Goal: Information Seeking & Learning: Learn about a topic

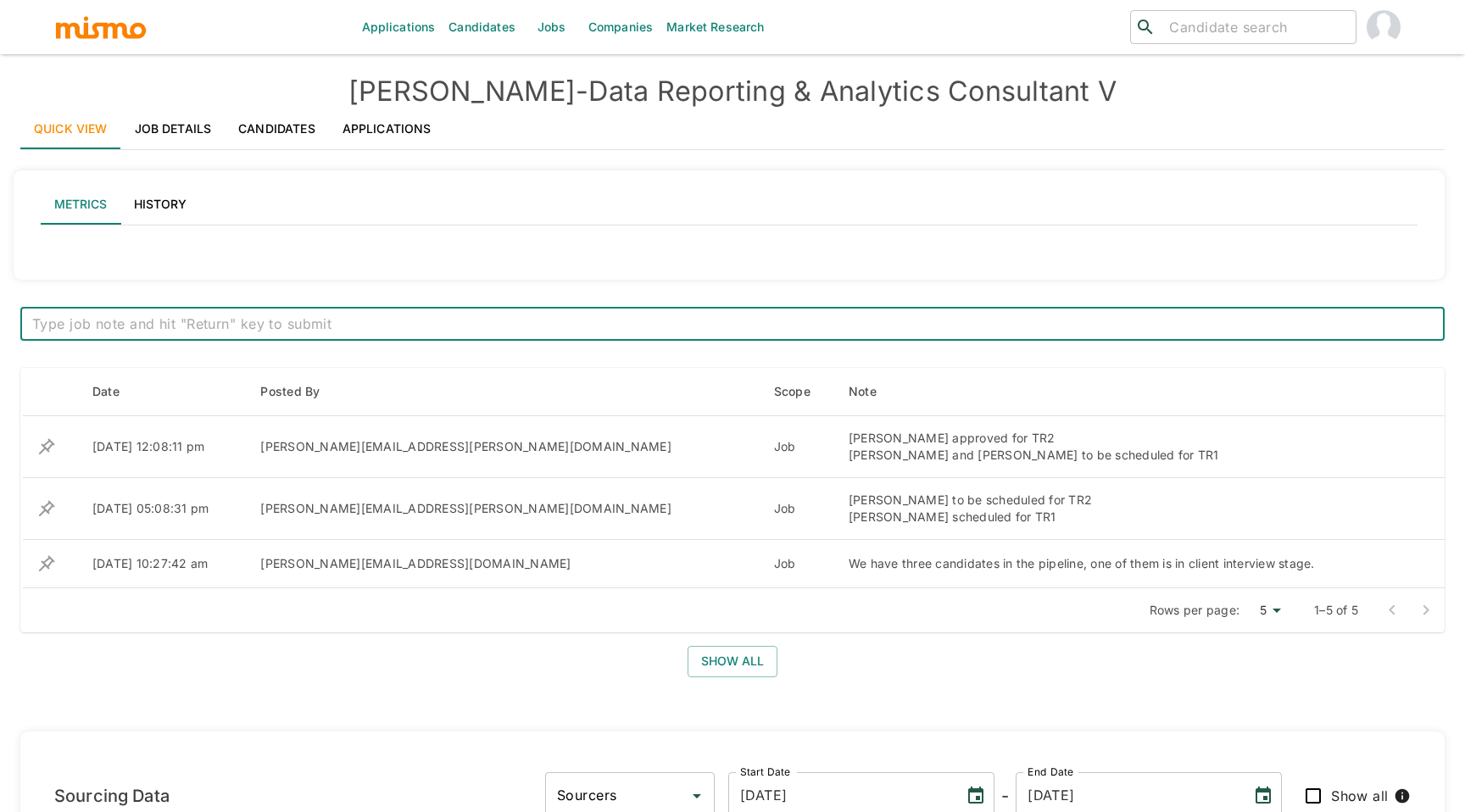
click at [183, 133] on link "Job Details" at bounding box center [173, 129] width 104 height 40
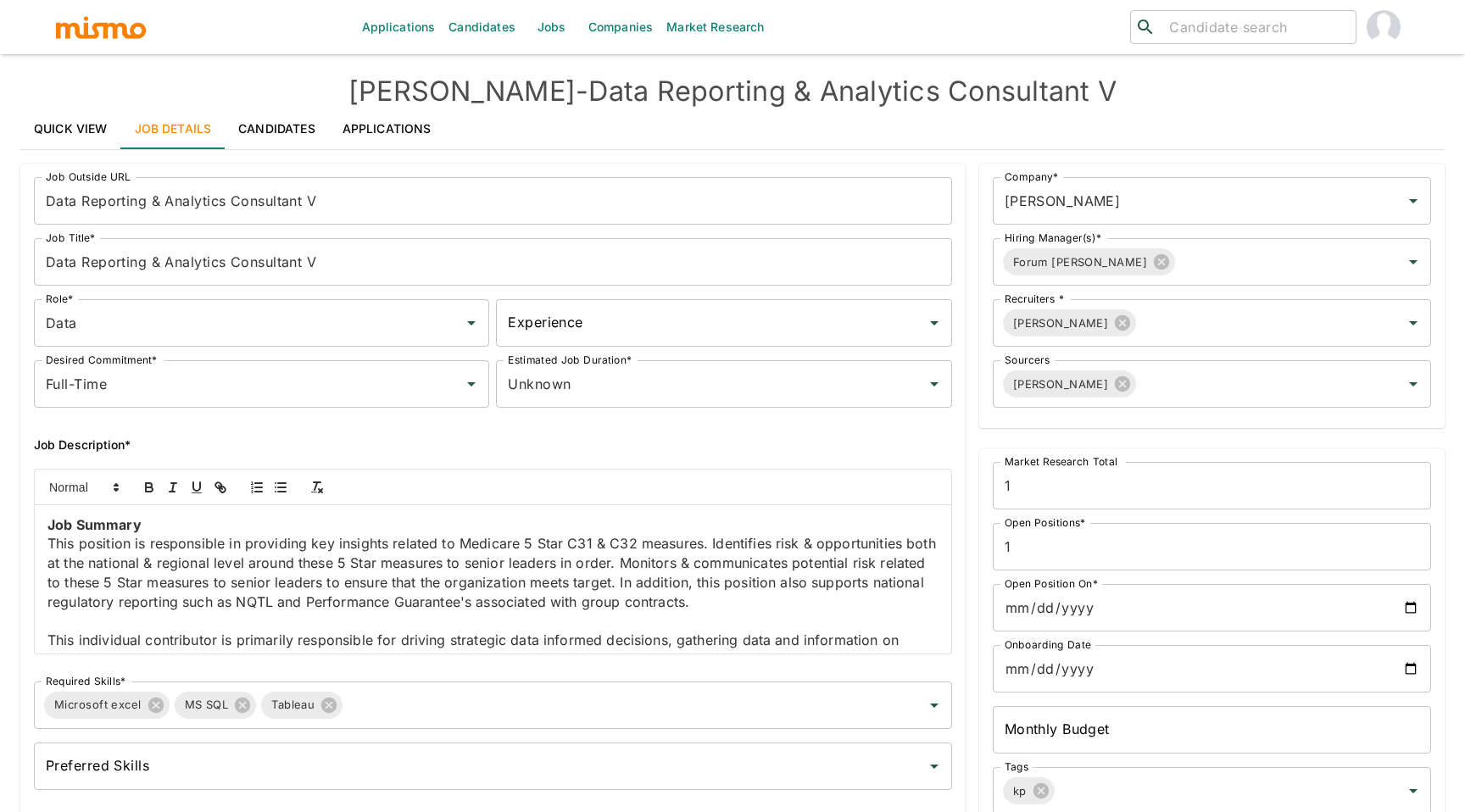
click at [261, 135] on link "Candidates" at bounding box center [276, 129] width 104 height 40
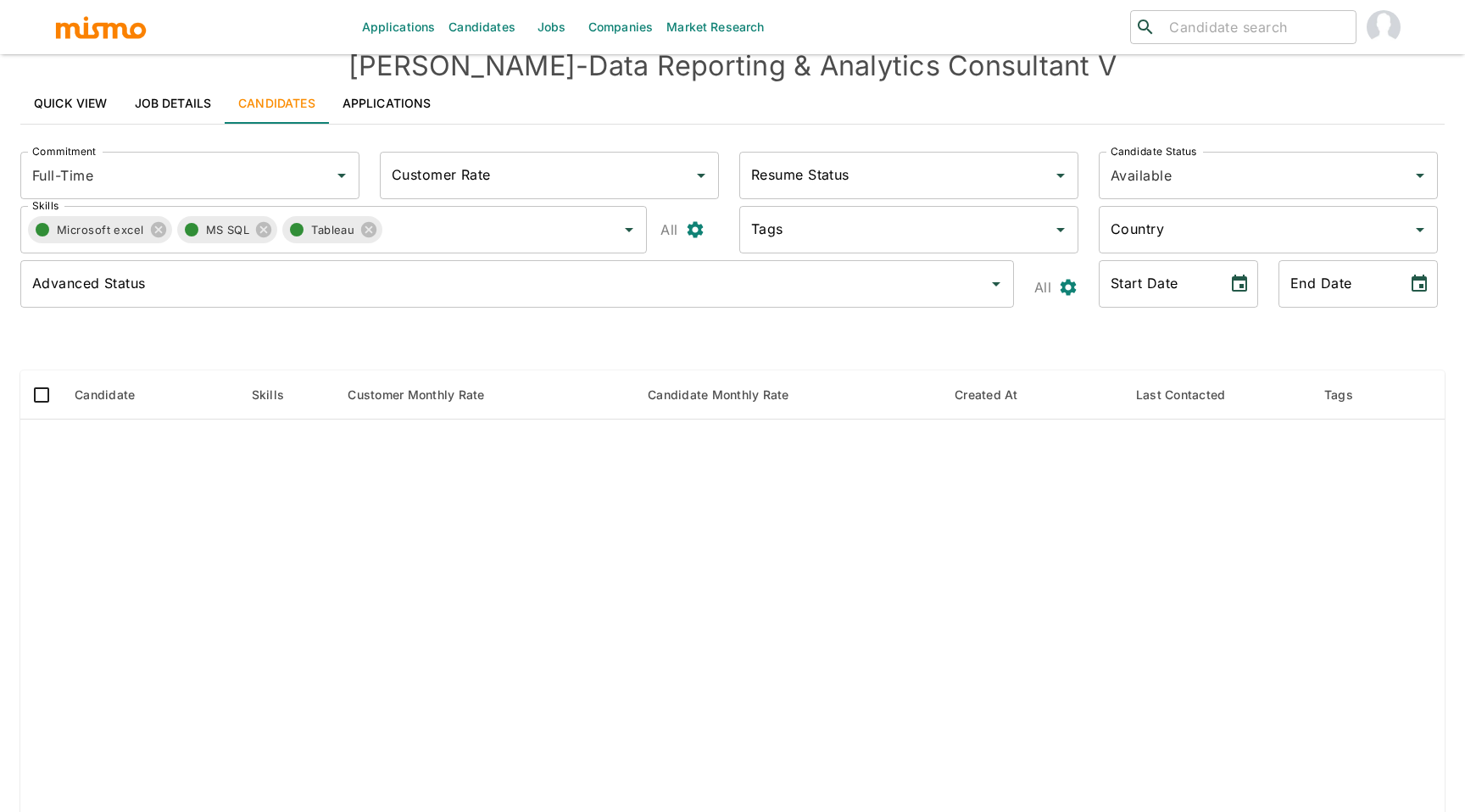
scroll to position [34, 0]
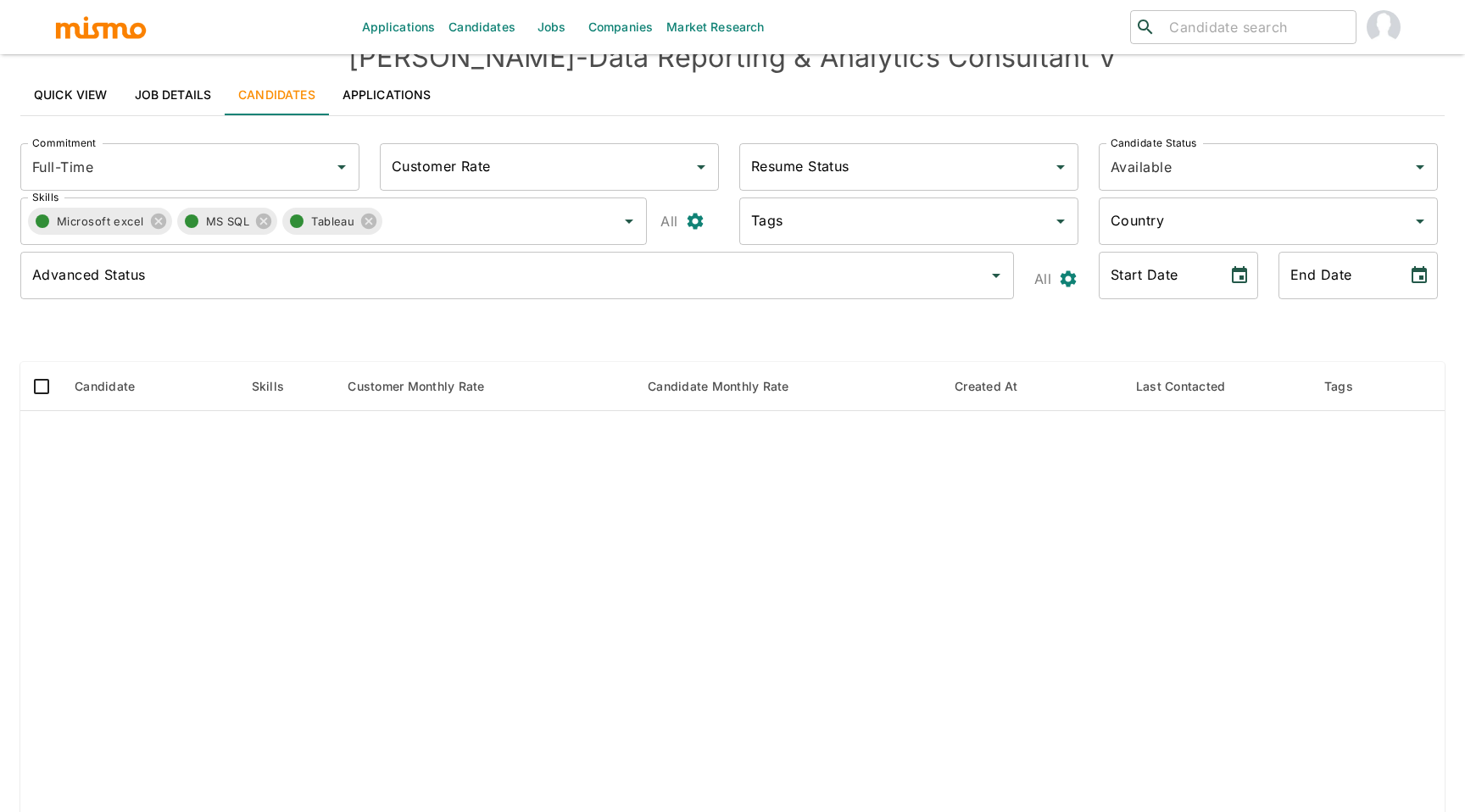
click at [207, 103] on link "Job Details" at bounding box center [173, 95] width 104 height 40
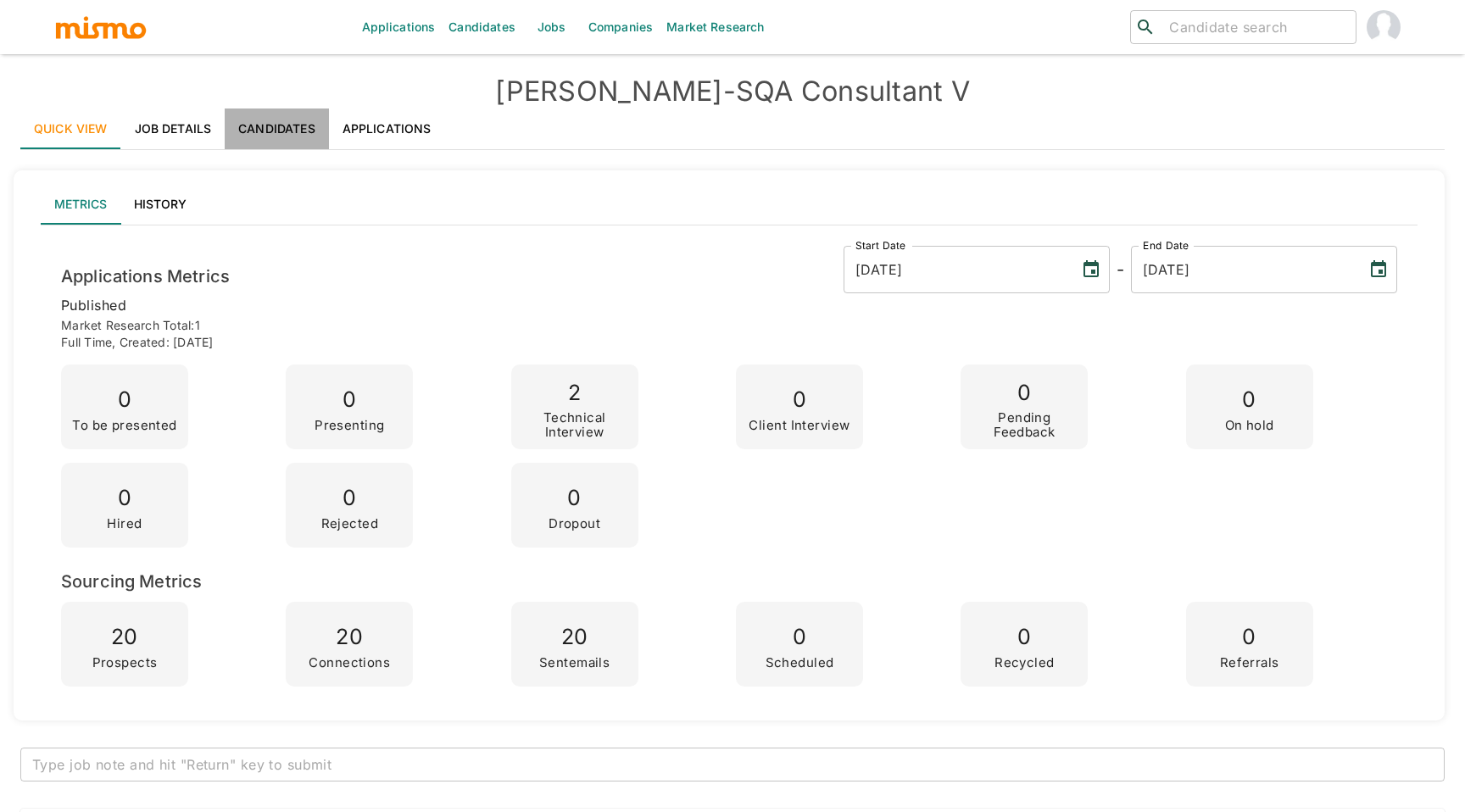
click at [248, 128] on link "Candidates" at bounding box center [276, 129] width 104 height 40
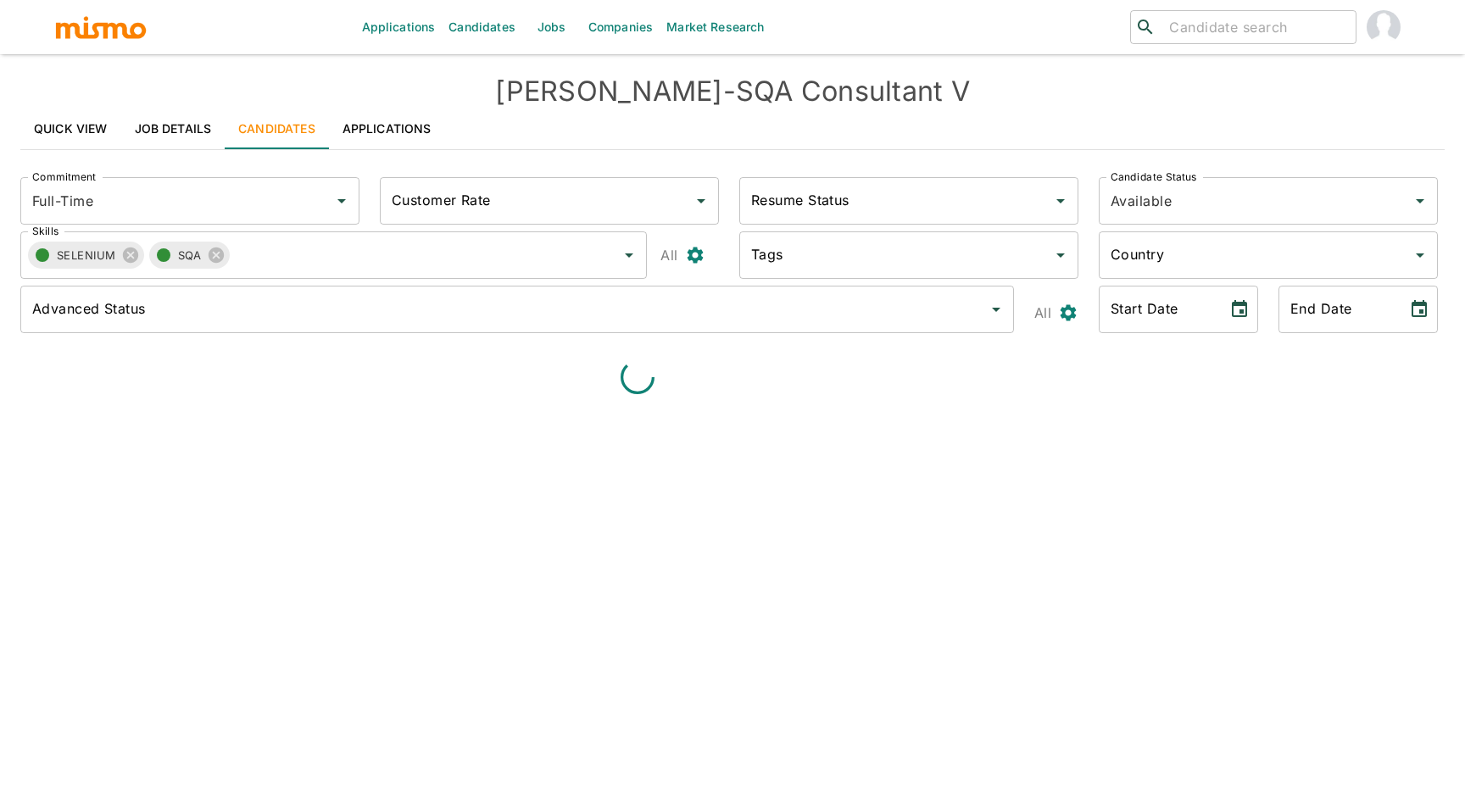
click at [194, 128] on link "Job Details" at bounding box center [173, 129] width 104 height 40
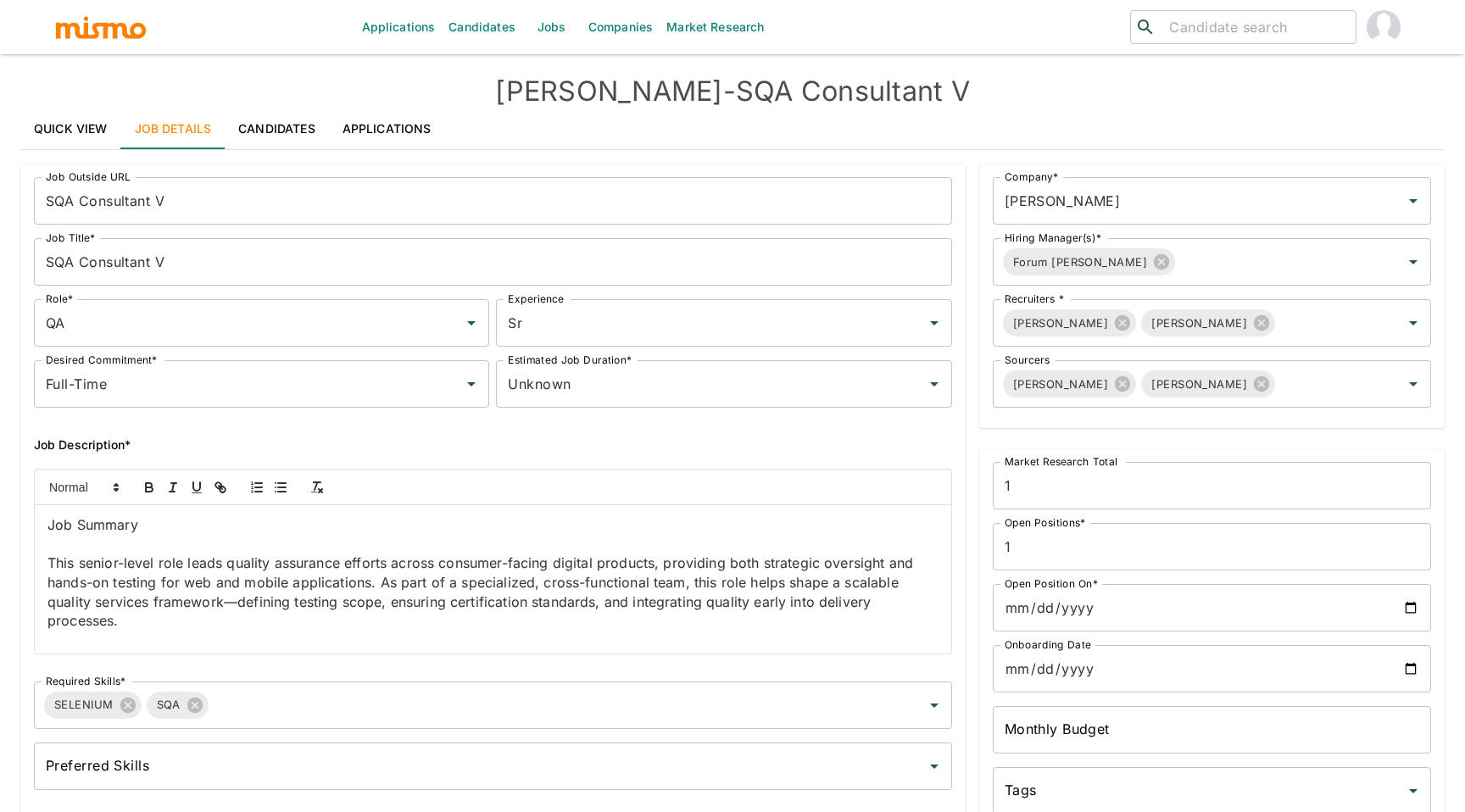
scroll to position [580, 0]
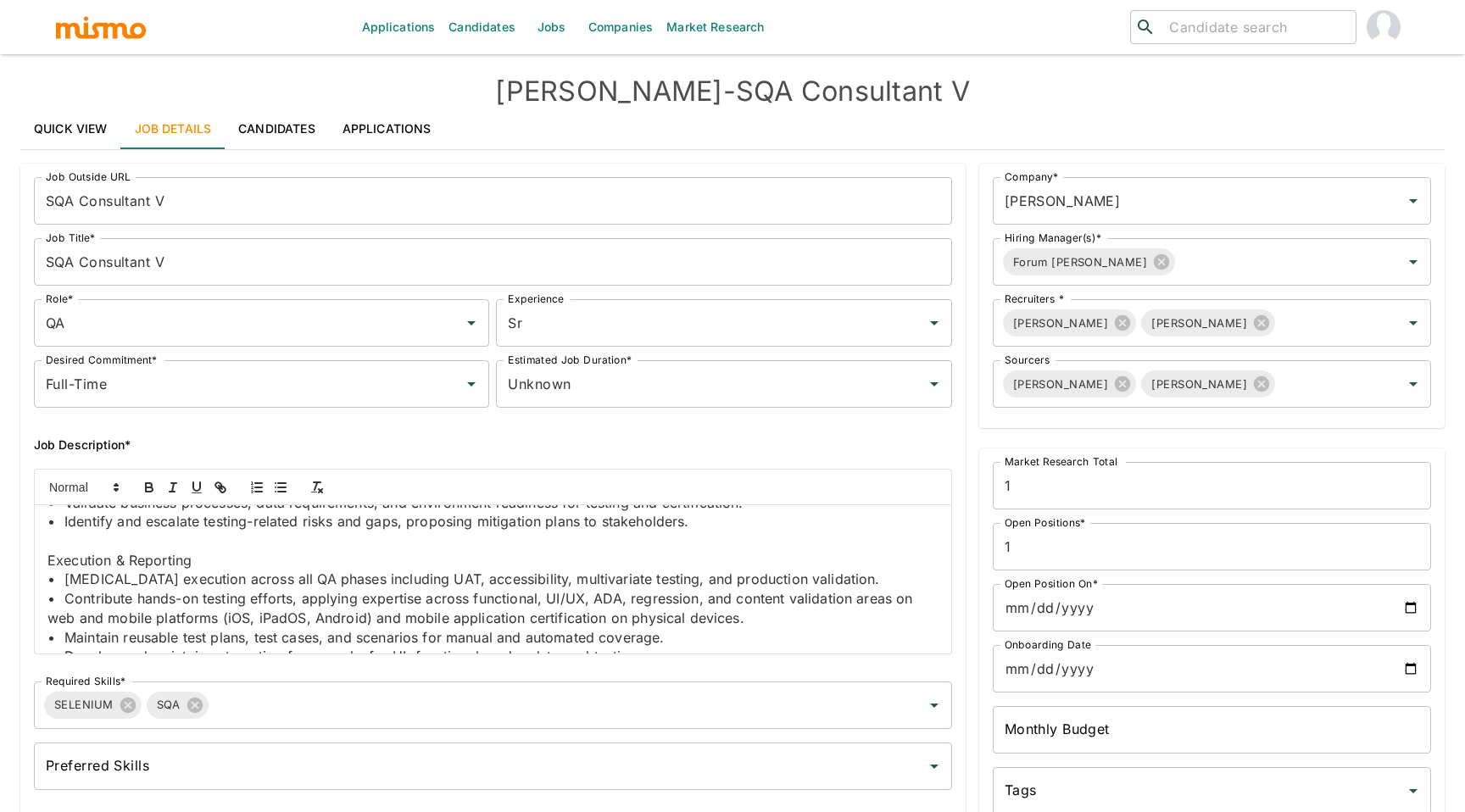
click at [485, 594] on p "• Contribute hands-on testing efforts, applying expertise across functional, UI…" at bounding box center [493, 608] width 891 height 38
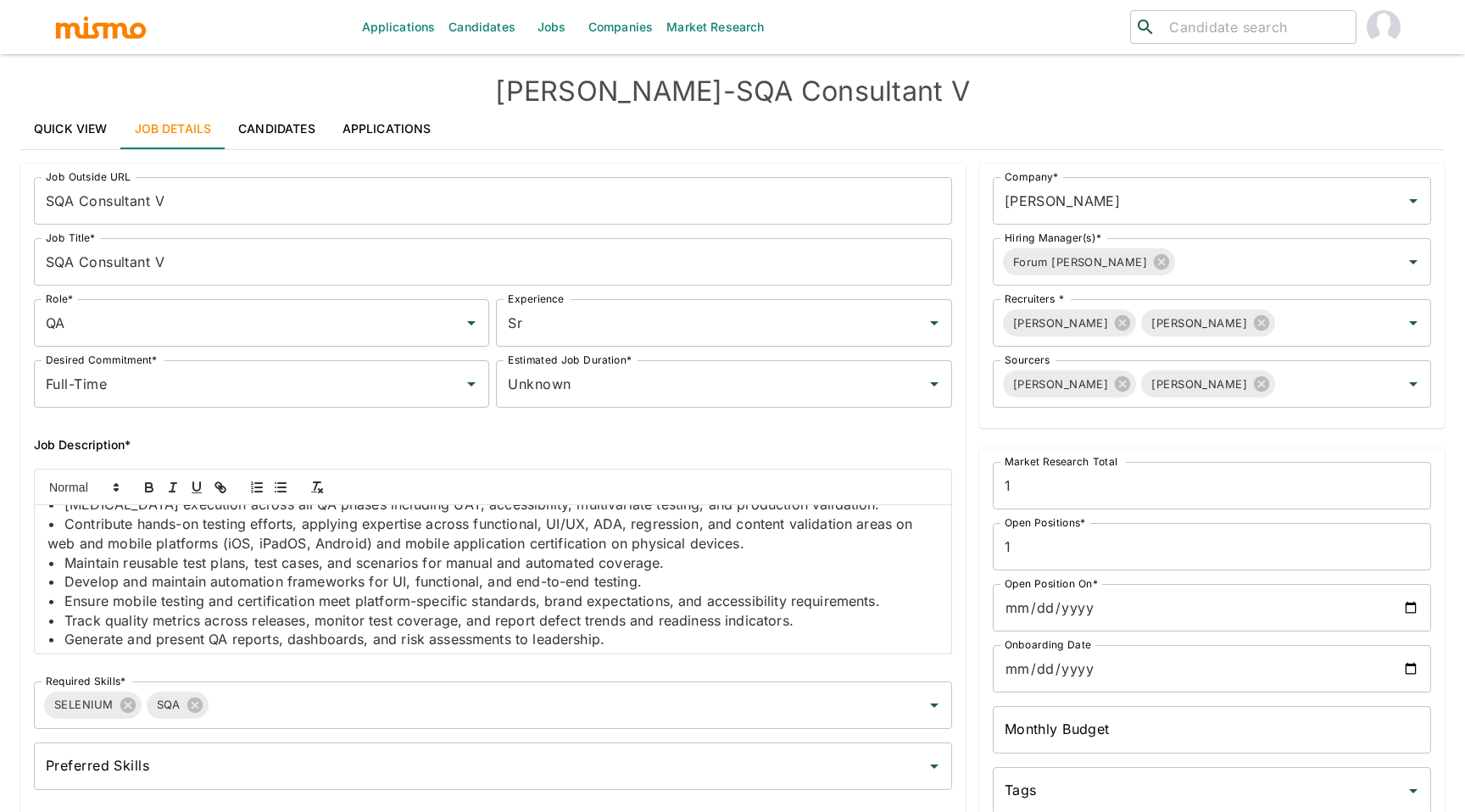
scroll to position [672, 0]
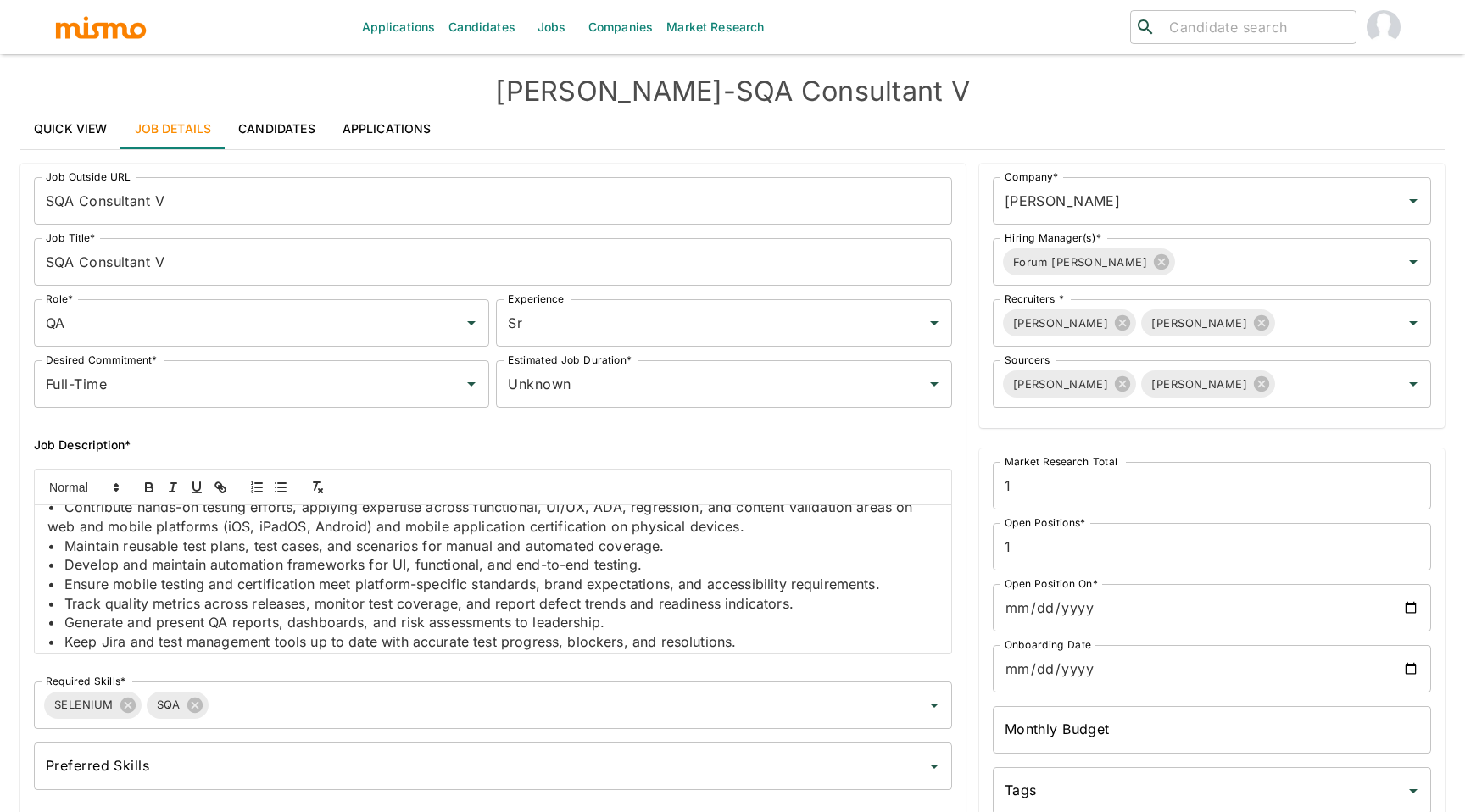
click at [658, 581] on p "• Ensure mobile testing and certification meet platform-specific standards, bra…" at bounding box center [493, 584] width 891 height 19
click at [582, 596] on p "• Track quality metrics across releases, monitor test coverage, and report defe…" at bounding box center [493, 603] width 891 height 19
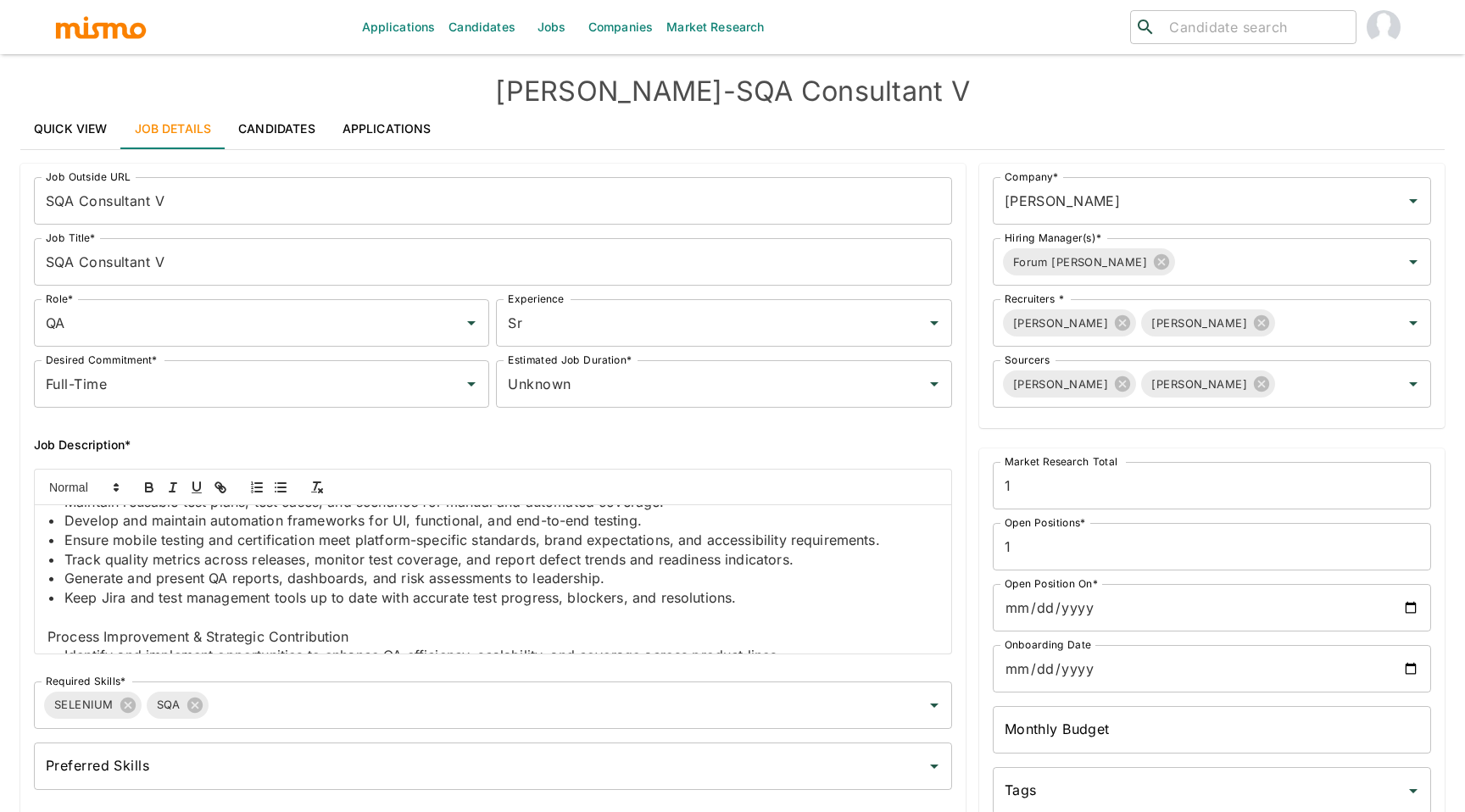
scroll to position [738, 0]
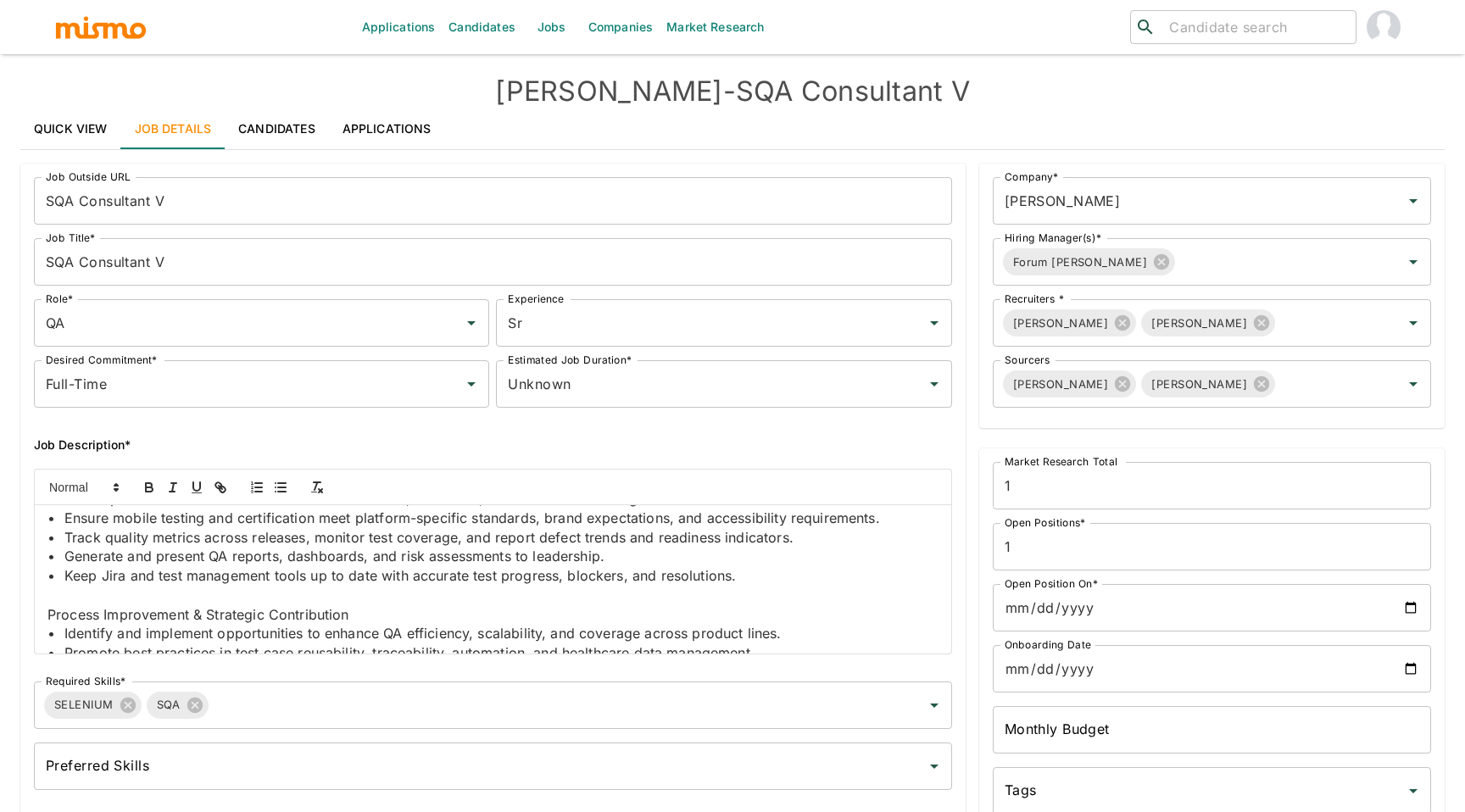
click at [632, 551] on p "• Generate and present QA reports, dashboards, and risk assessments to leadersh…" at bounding box center [493, 555] width 891 height 19
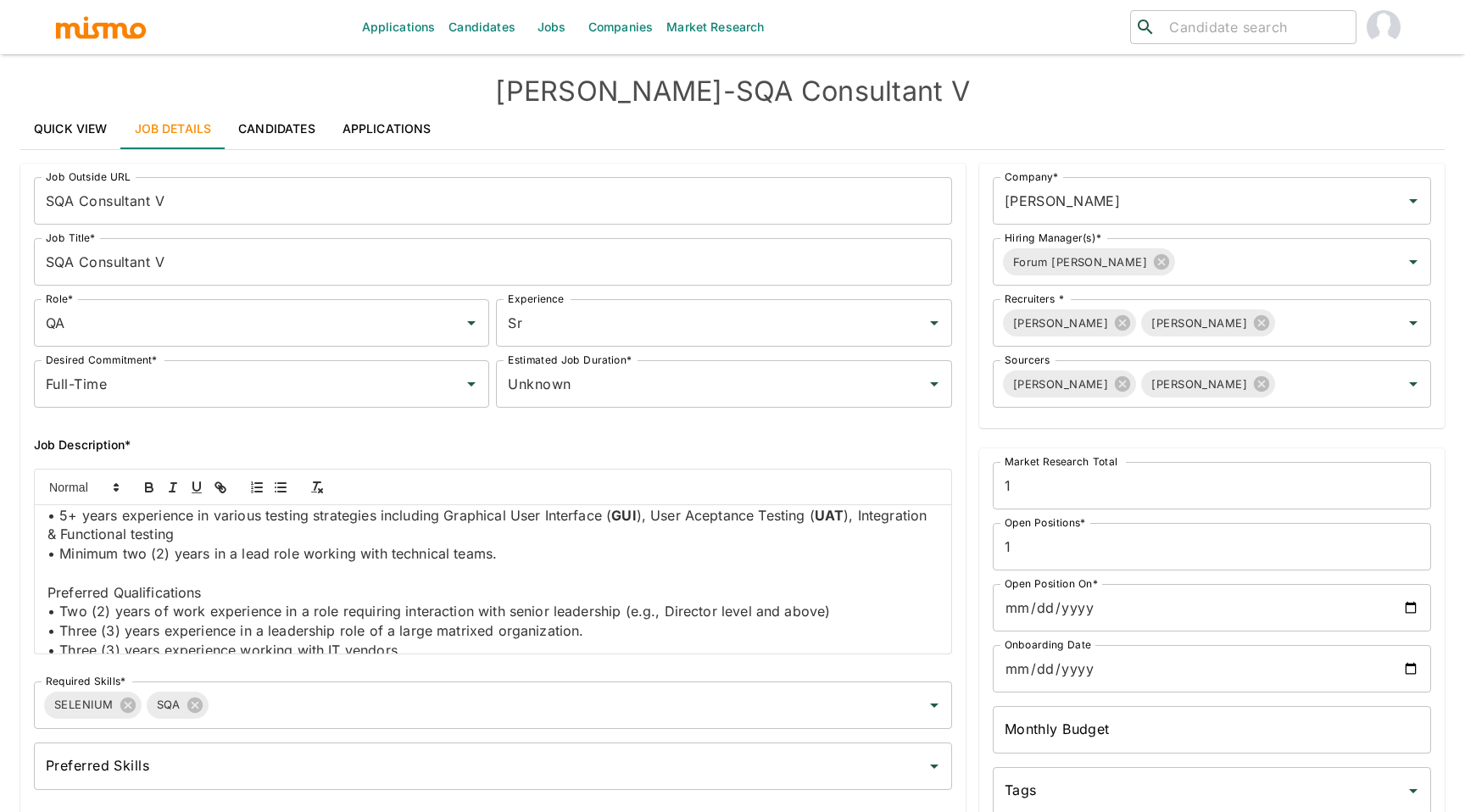
scroll to position [1065, 0]
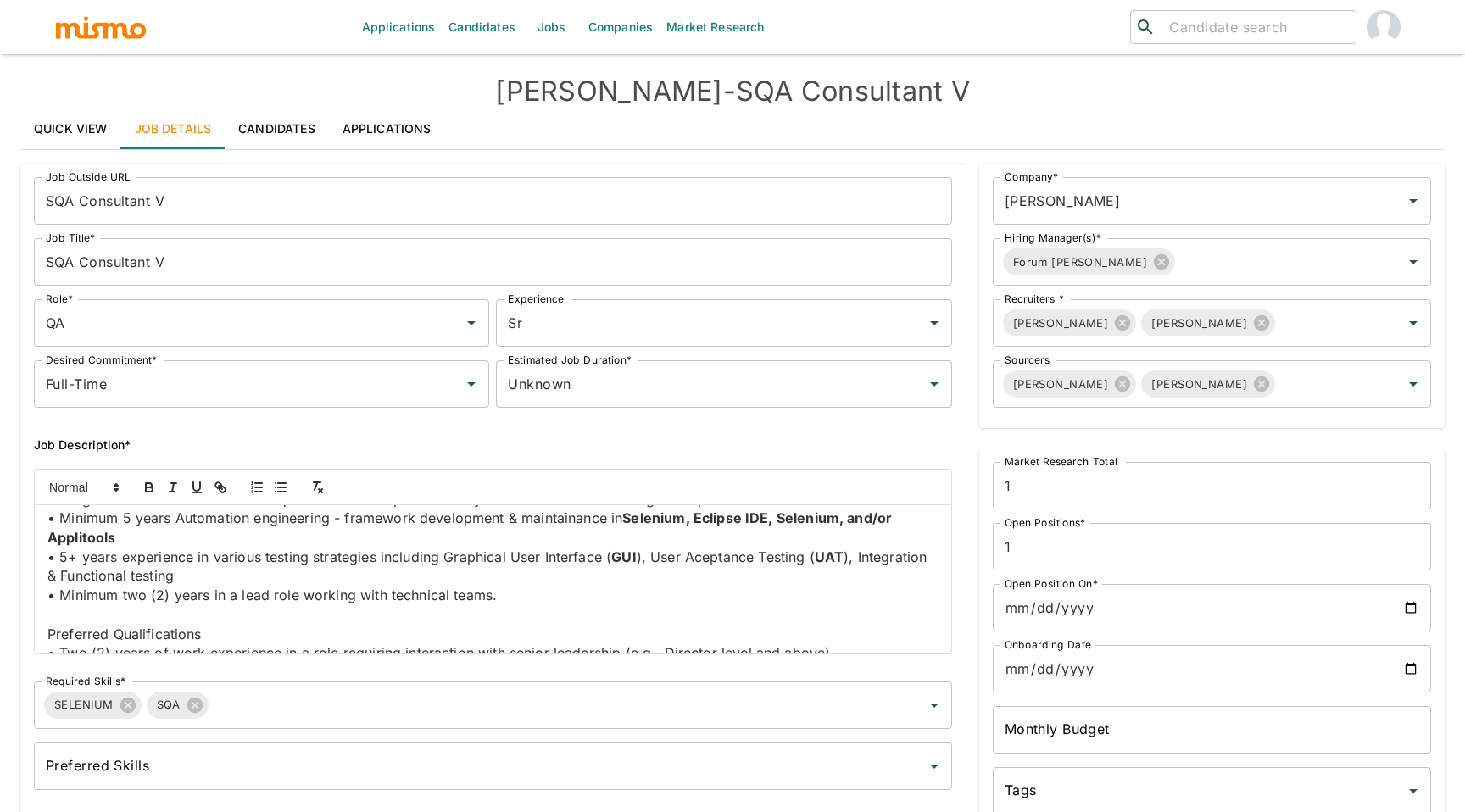
click at [589, 600] on p "• Minimum two (2) years in a lead role working with technical teams." at bounding box center [493, 595] width 891 height 19
